Goal: Transaction & Acquisition: Purchase product/service

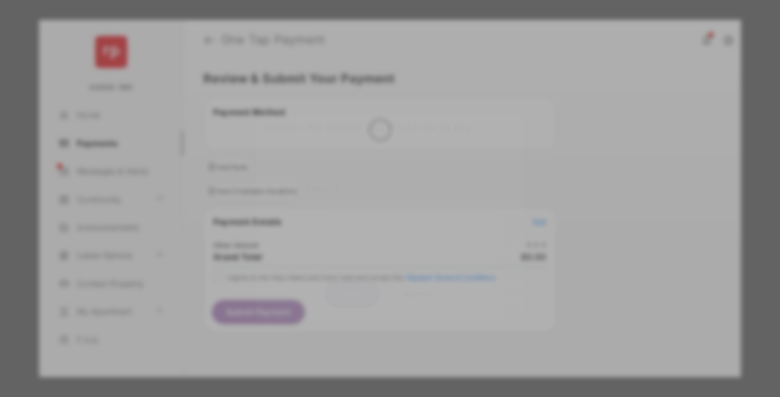
click at [369, 179] on div "Other Amount" at bounding box center [369, 188] width 180 height 19
type input "**"
click at [352, 281] on button "Save" at bounding box center [352, 294] width 56 height 27
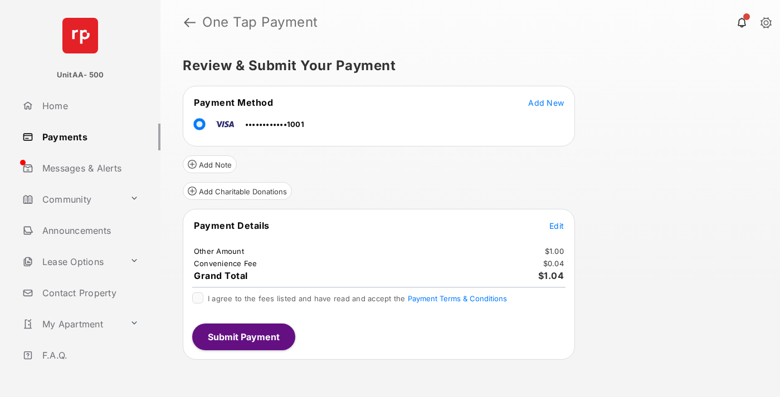
click at [556, 226] on span "Edit" at bounding box center [556, 225] width 14 height 9
click at [243, 336] on button "Submit Payment" at bounding box center [243, 337] width 103 height 27
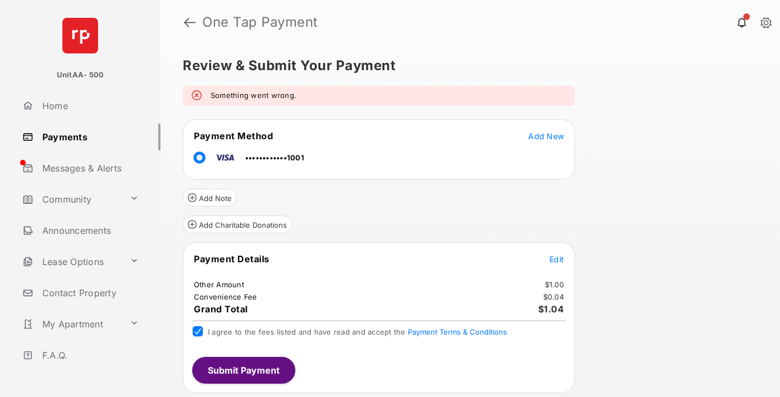
click at [87, 136] on link "Payments" at bounding box center [89, 137] width 143 height 27
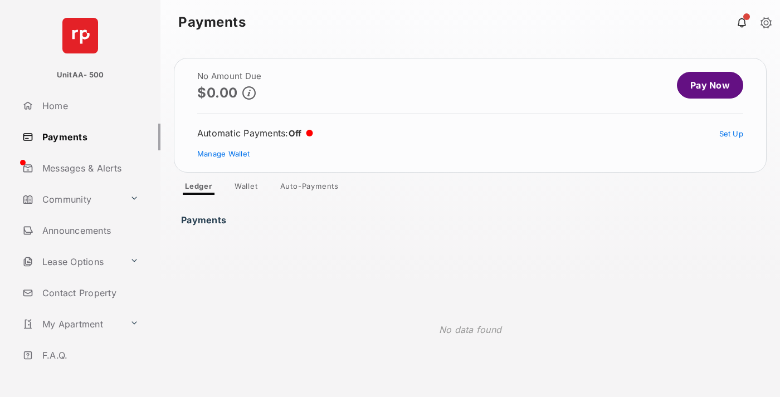
click at [705, 85] on link "Pay Now" at bounding box center [710, 85] width 66 height 27
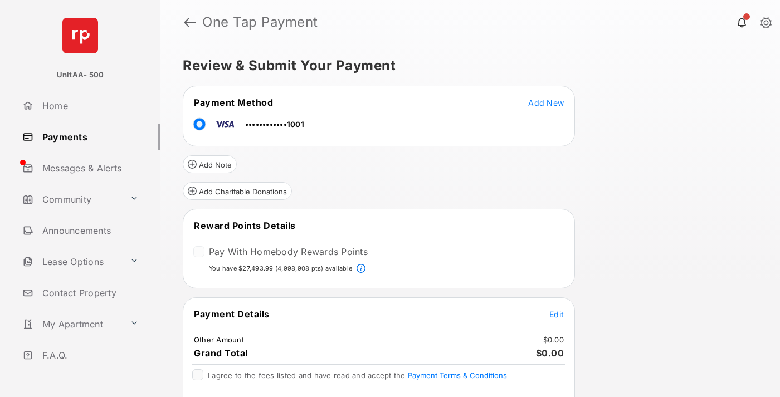
click at [556, 314] on span "Edit" at bounding box center [556, 314] width 14 height 9
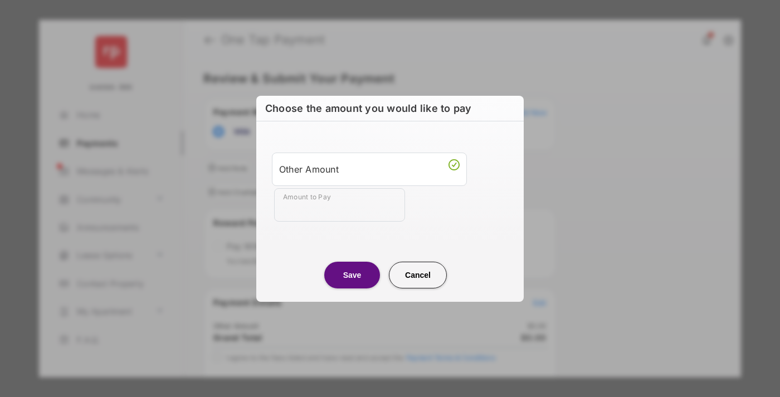
click at [369, 169] on div "Other Amount" at bounding box center [369, 168] width 180 height 19
type input "**"
click at [352, 275] on button "Save" at bounding box center [352, 274] width 56 height 27
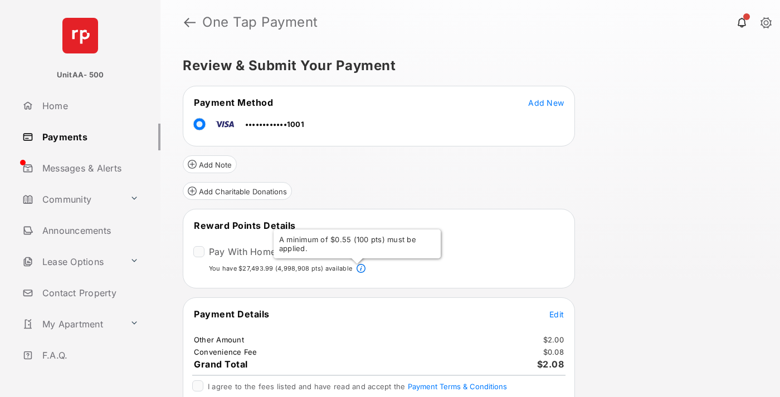
click at [556, 314] on span "Edit" at bounding box center [556, 314] width 14 height 9
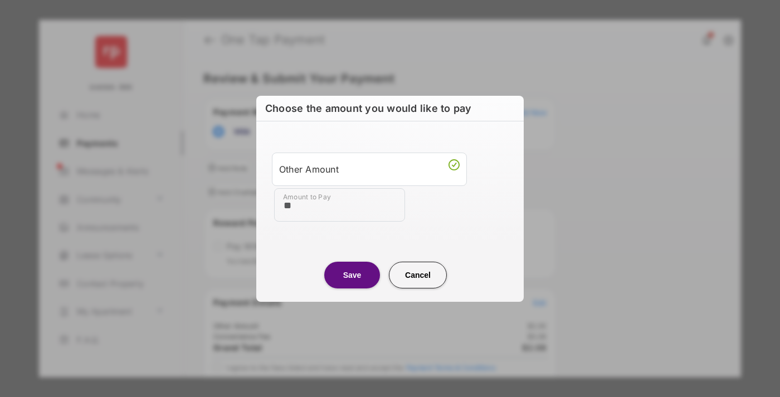
click at [352, 275] on button "Save" at bounding box center [352, 275] width 56 height 27
